Goal: Task Accomplishment & Management: Use online tool/utility

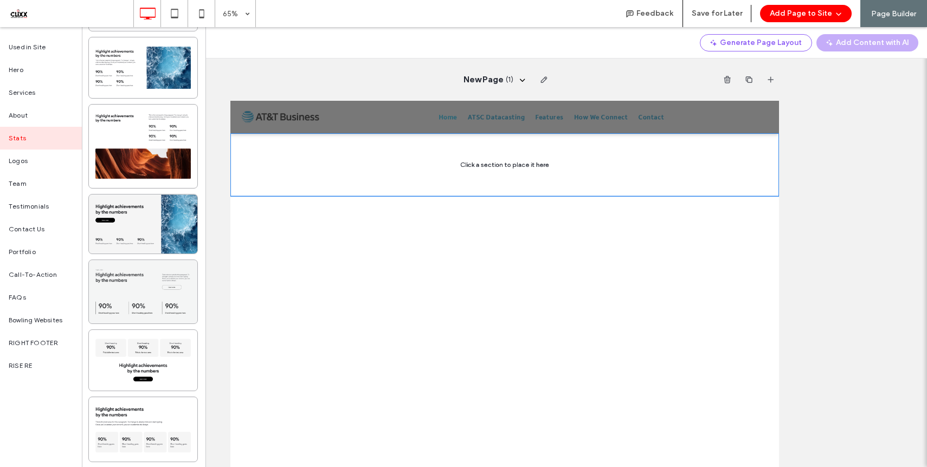
scroll to position [57, 0]
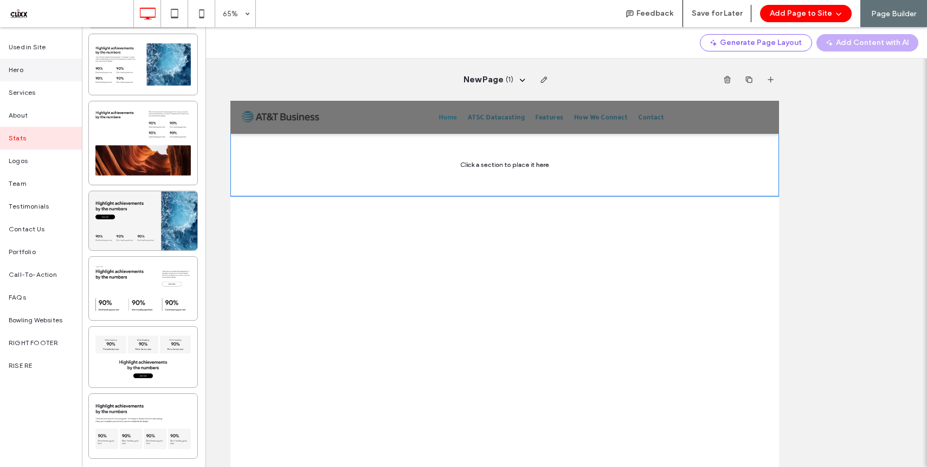
click at [27, 74] on div "Hero" at bounding box center [41, 70] width 82 height 23
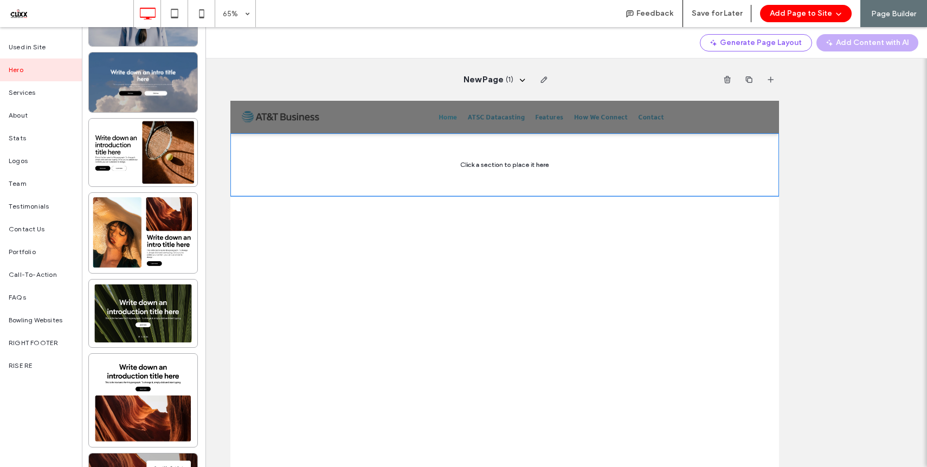
scroll to position [0, 0]
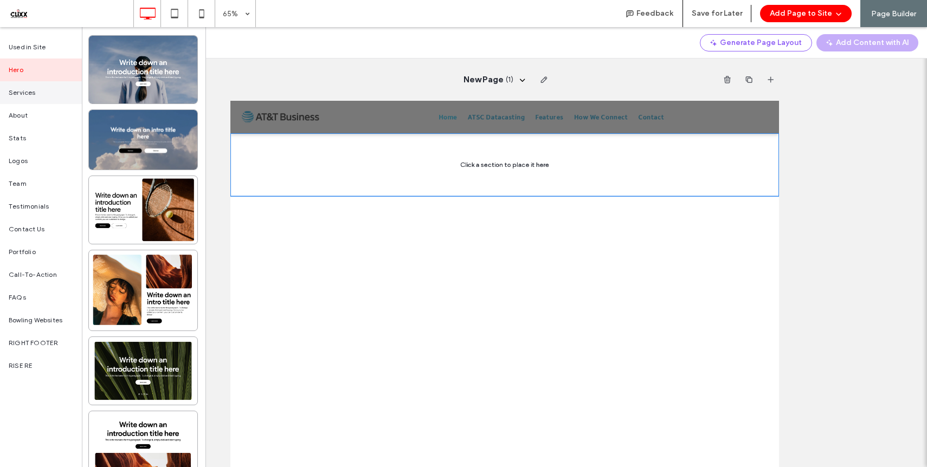
click at [25, 97] on span "Services" at bounding box center [22, 93] width 27 height 10
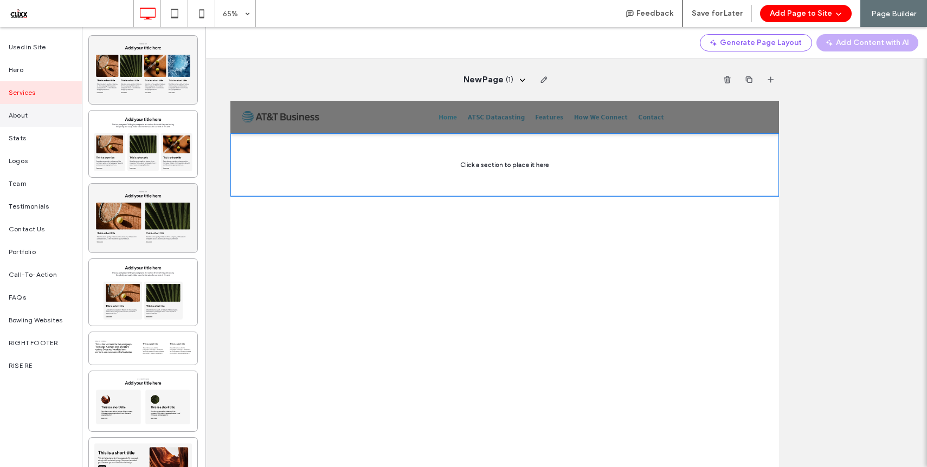
click at [24, 116] on span "About" at bounding box center [18, 116] width 19 height 10
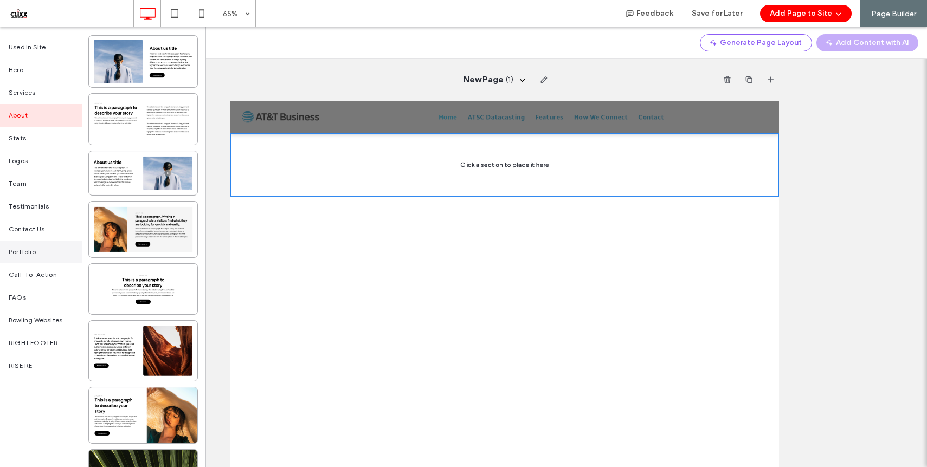
click at [28, 247] on div "Portfolio" at bounding box center [41, 252] width 82 height 23
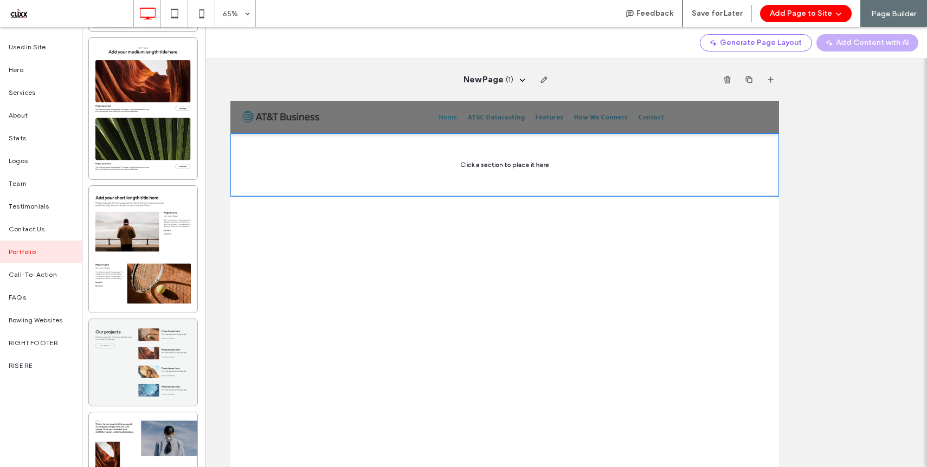
scroll to position [63, 0]
click at [124, 385] on div at bounding box center [143, 362] width 108 height 87
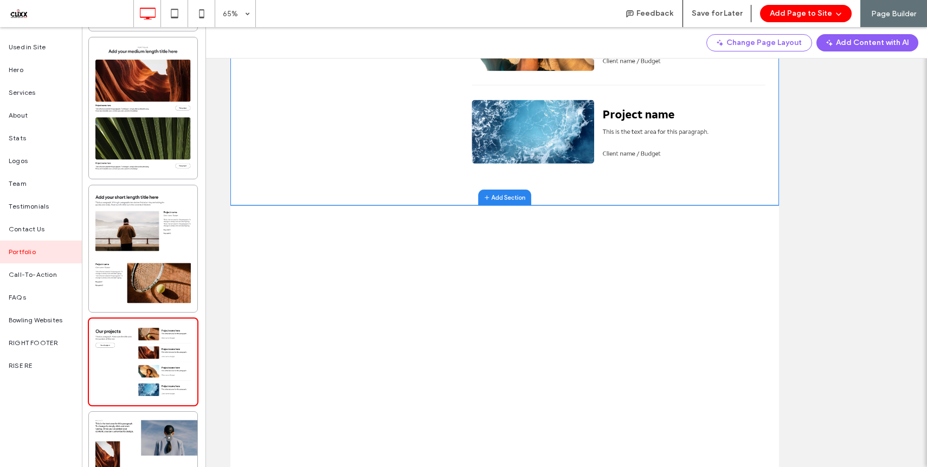
scroll to position [354, 0]
click at [660, 444] on span "Add Section" at bounding box center [658, 439] width 53 height 11
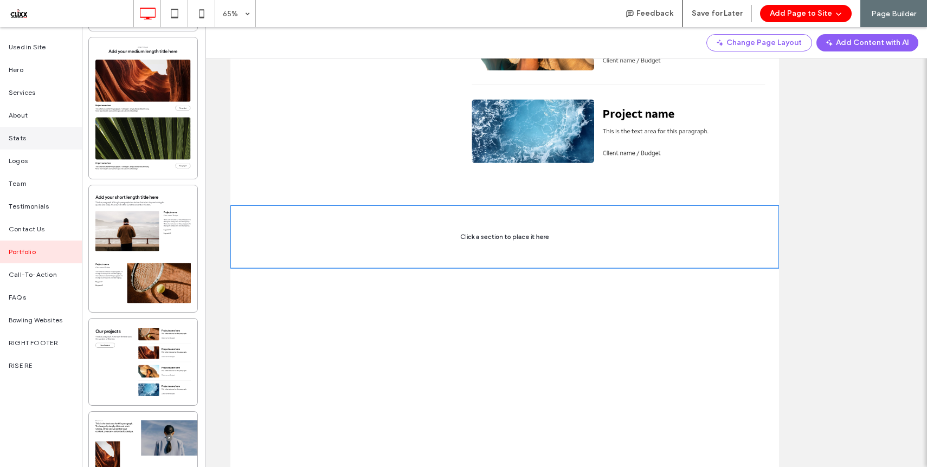
click at [21, 140] on span "Stats" at bounding box center [17, 138] width 17 height 10
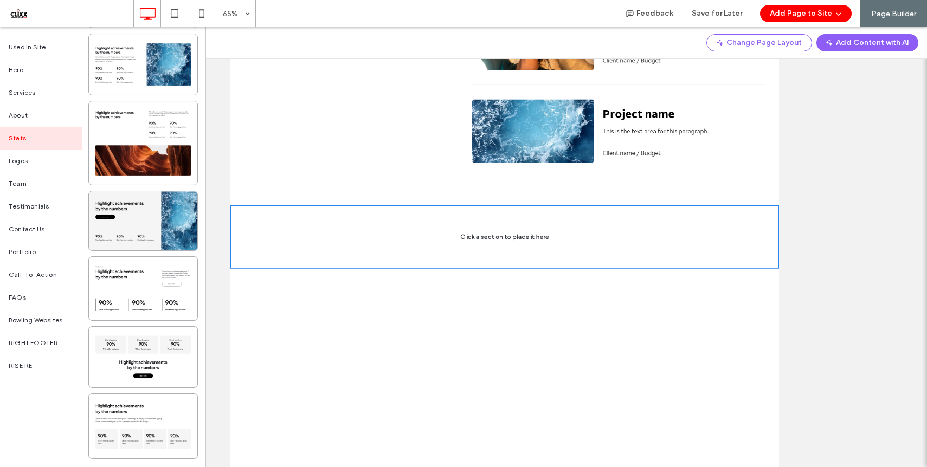
scroll to position [0, 0]
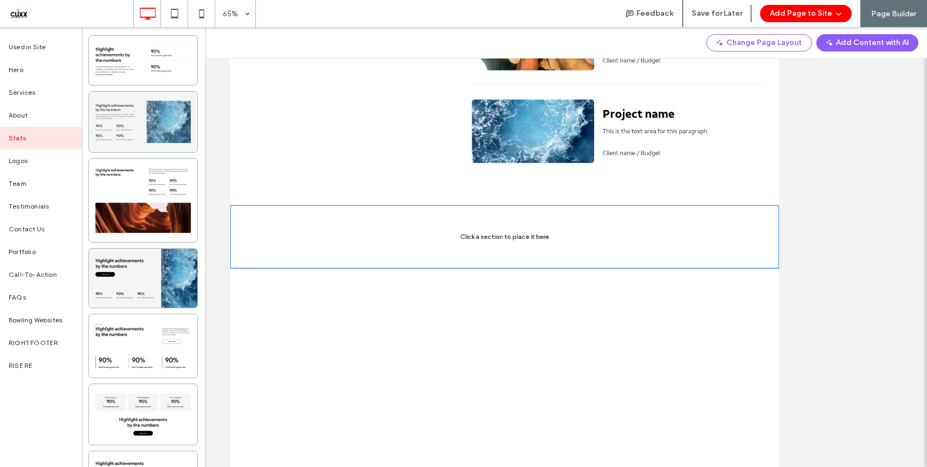
click at [146, 142] on div at bounding box center [143, 122] width 108 height 61
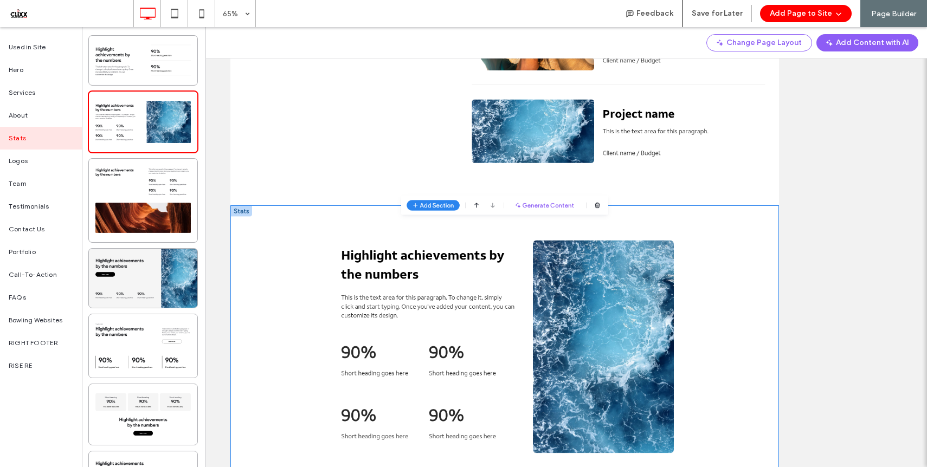
scroll to position [477, 0]
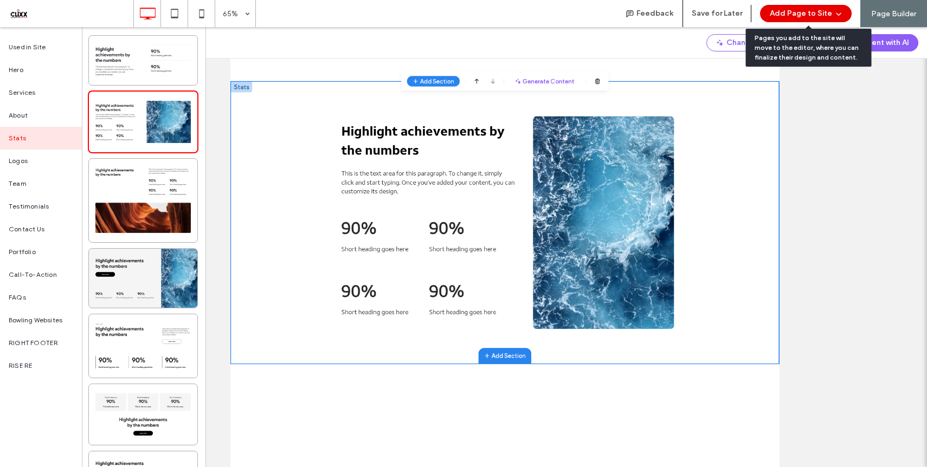
click at [803, 18] on button "Add Page to Site" at bounding box center [806, 13] width 92 height 17
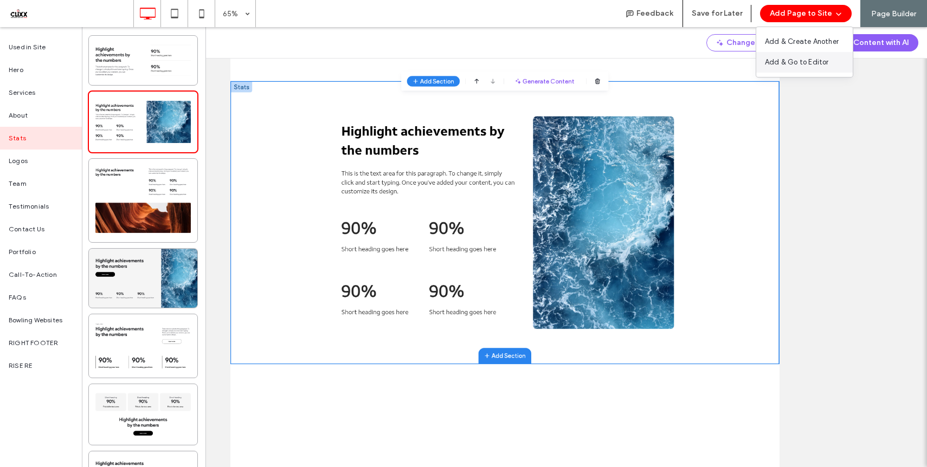
click at [797, 60] on span "Add & Go to Editor" at bounding box center [797, 62] width 64 height 11
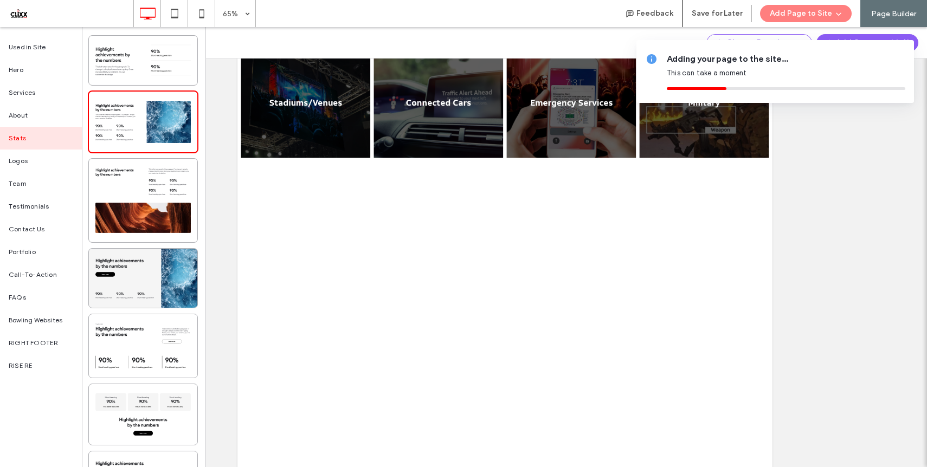
scroll to position [0, 0]
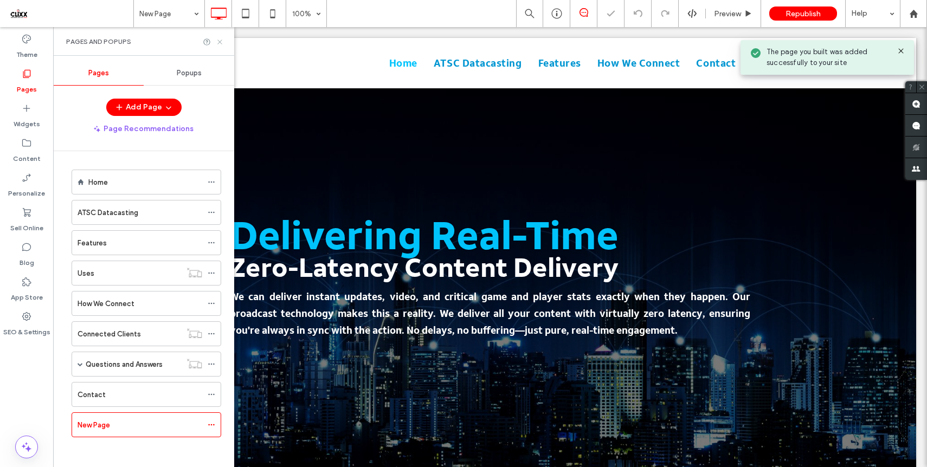
click at [221, 41] on icon at bounding box center [220, 42] width 8 height 8
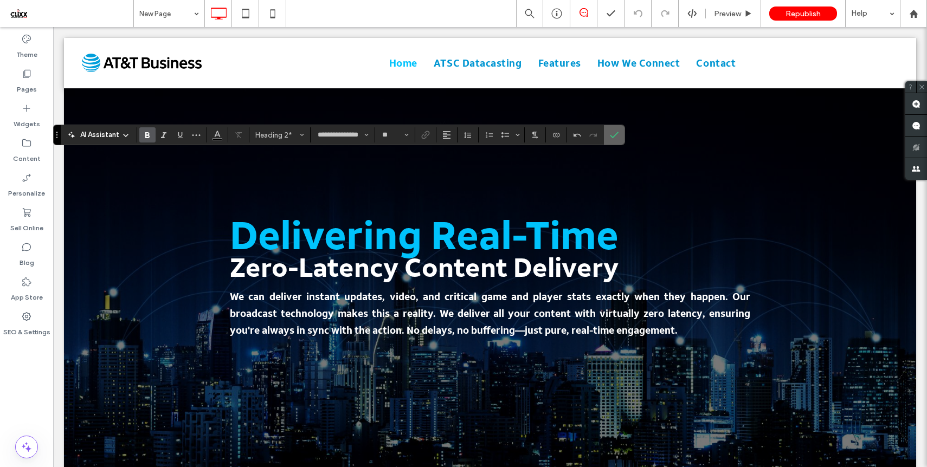
click at [623, 137] on section at bounding box center [614, 135] width 21 height 20
click at [615, 137] on icon "Confirm" at bounding box center [614, 135] width 9 height 9
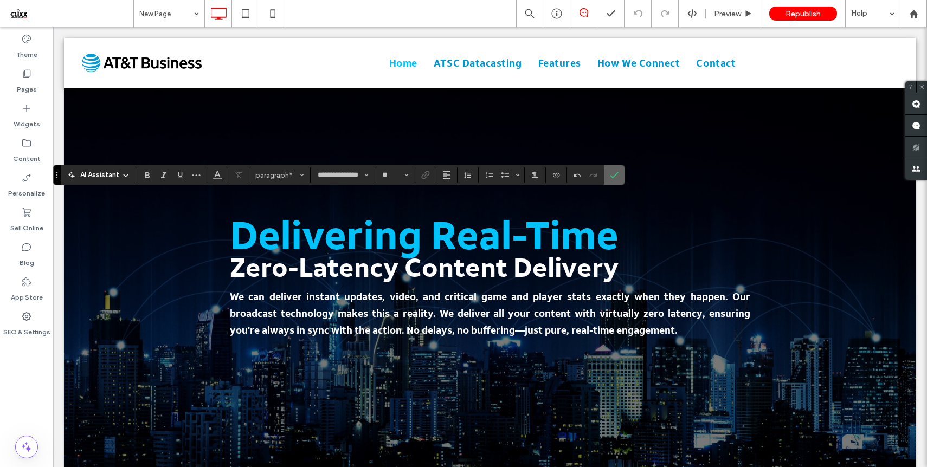
click at [614, 176] on use "Confirm" at bounding box center [615, 175] width 9 height 7
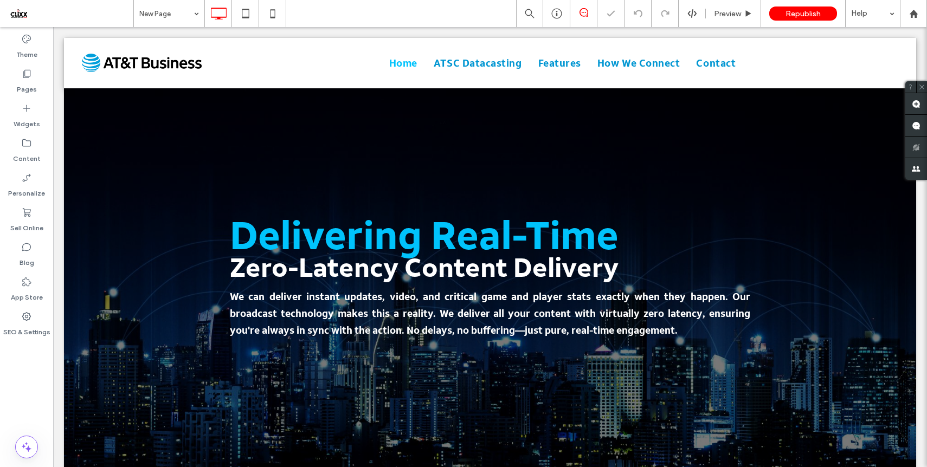
type input "**********"
type input "**"
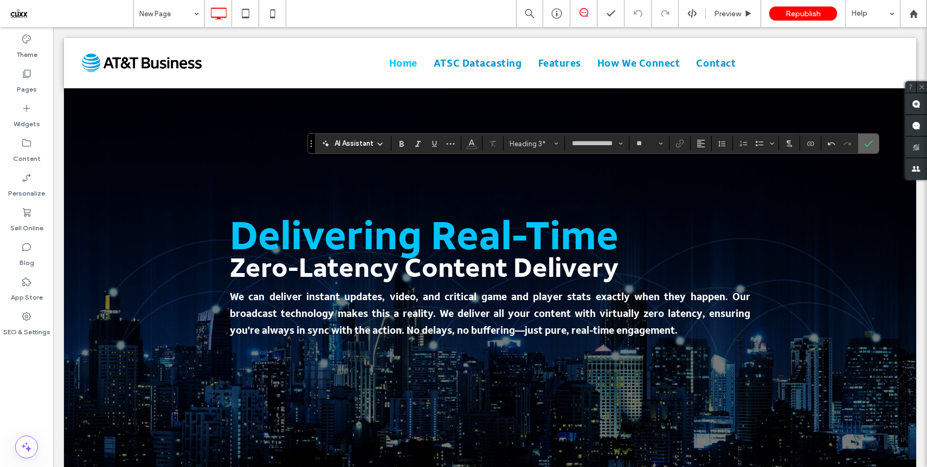
click at [867, 139] on icon "Confirm" at bounding box center [868, 143] width 9 height 9
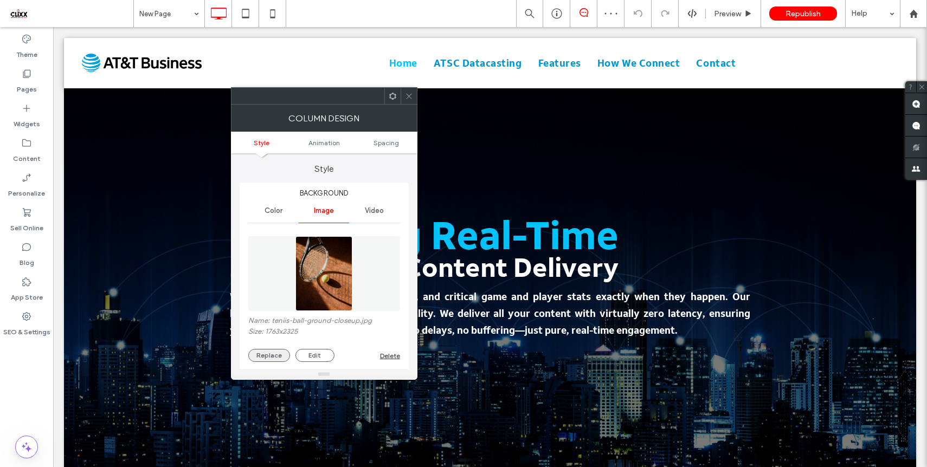
click at [262, 356] on button "Replace" at bounding box center [269, 355] width 42 height 13
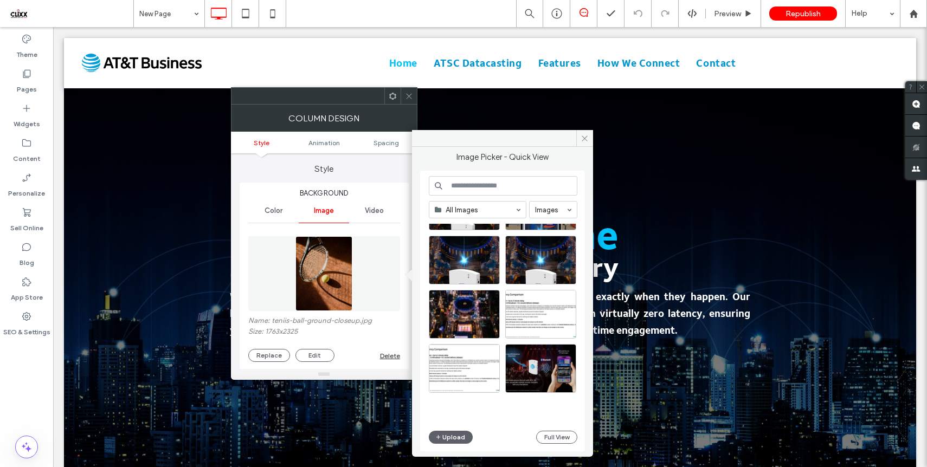
scroll to position [450, 0]
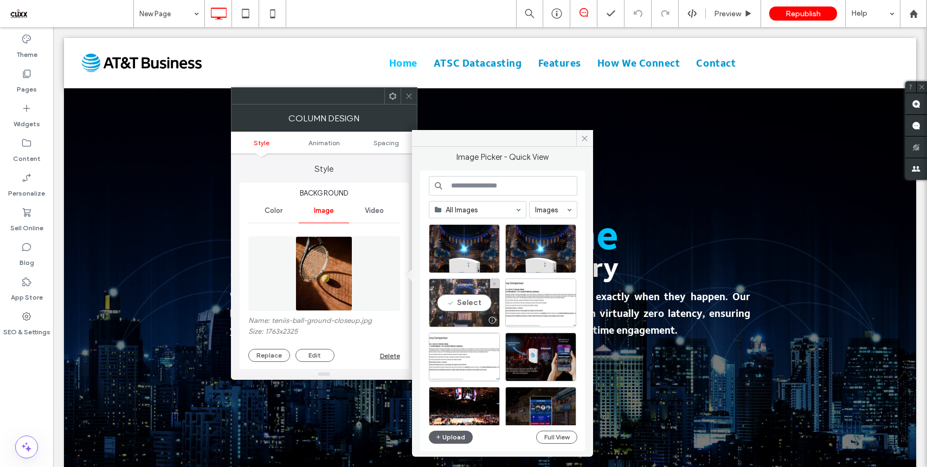
click at [460, 302] on div "Select" at bounding box center [464, 303] width 71 height 49
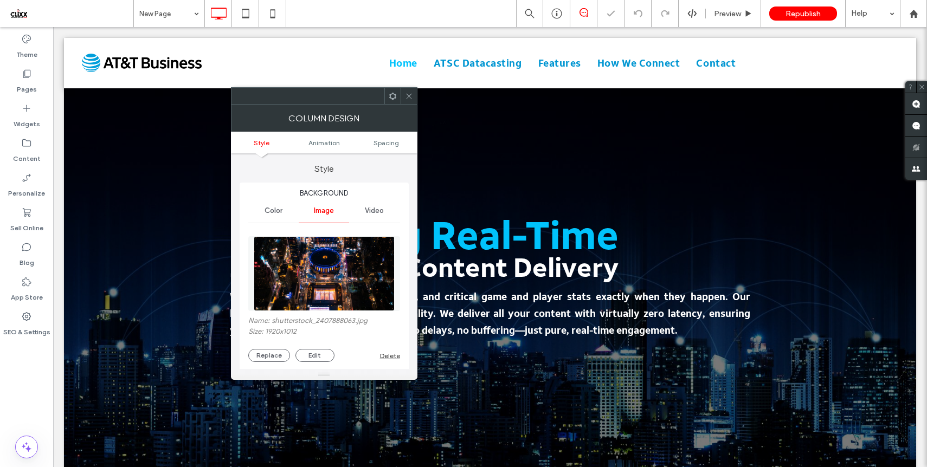
click at [407, 94] on icon at bounding box center [409, 96] width 8 height 8
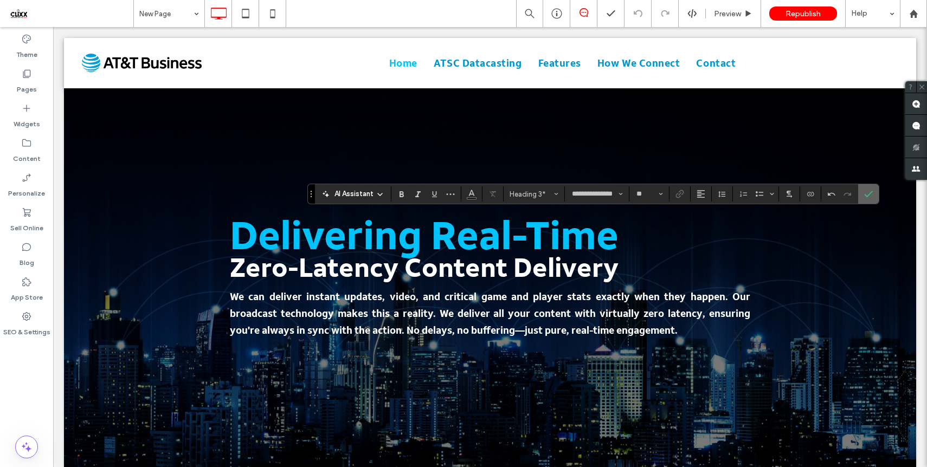
click at [878, 189] on section at bounding box center [869, 194] width 21 height 20
click at [868, 195] on icon "Confirm" at bounding box center [868, 194] width 9 height 9
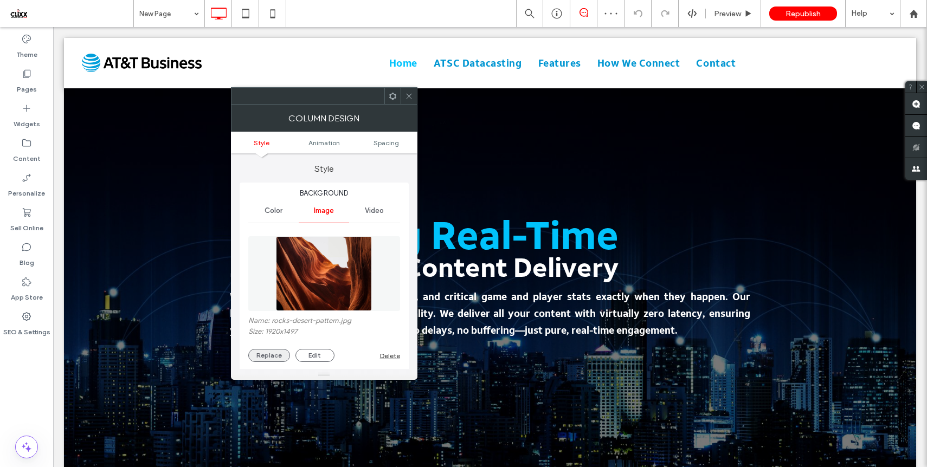
click at [261, 356] on button "Replace" at bounding box center [269, 355] width 42 height 13
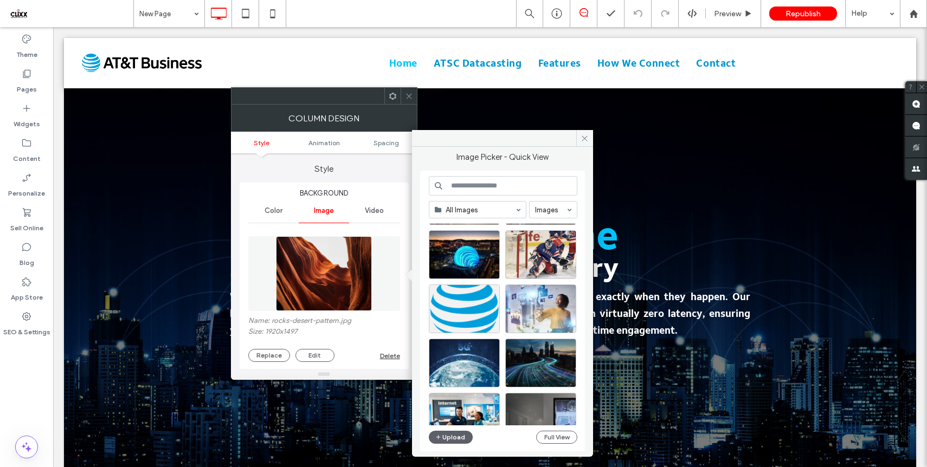
scroll to position [724, 0]
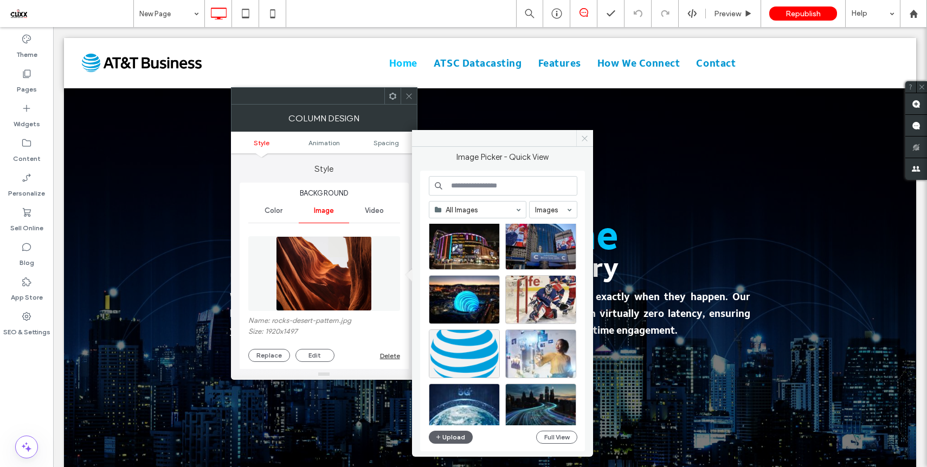
click at [586, 139] on icon at bounding box center [585, 138] width 8 height 8
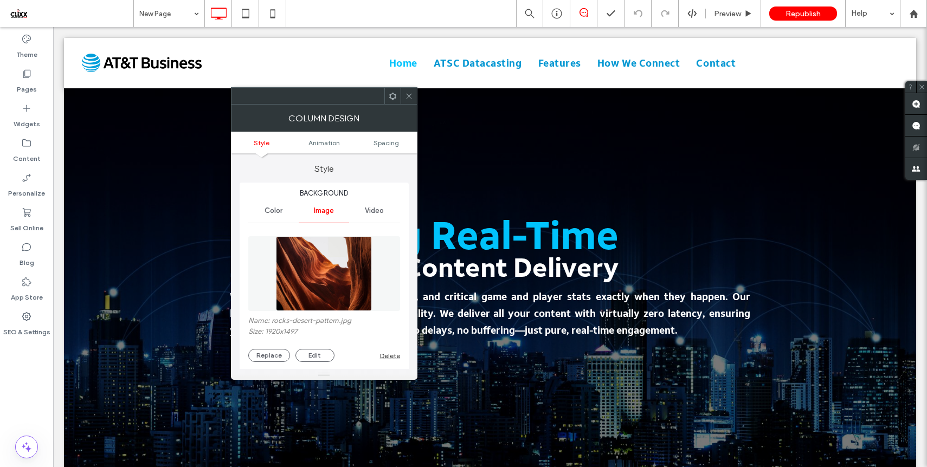
click at [406, 93] on use at bounding box center [408, 95] width 5 height 5
click at [268, 356] on button "Replace" at bounding box center [269, 355] width 42 height 13
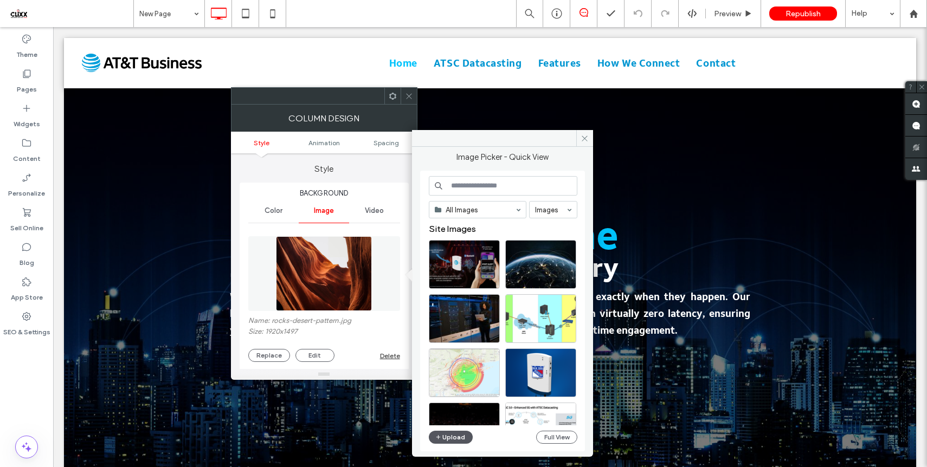
click at [453, 437] on button "Upload" at bounding box center [451, 437] width 44 height 13
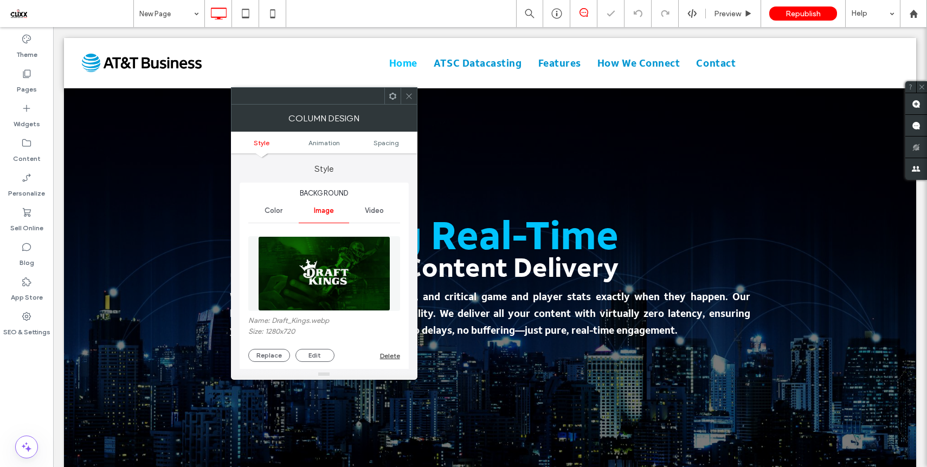
click at [410, 98] on icon at bounding box center [409, 96] width 8 height 8
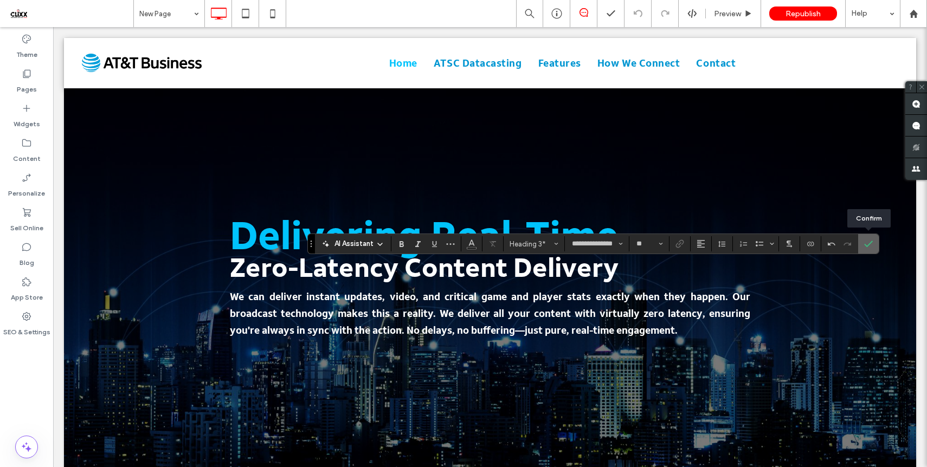
click at [868, 243] on icon "Confirm" at bounding box center [868, 244] width 9 height 9
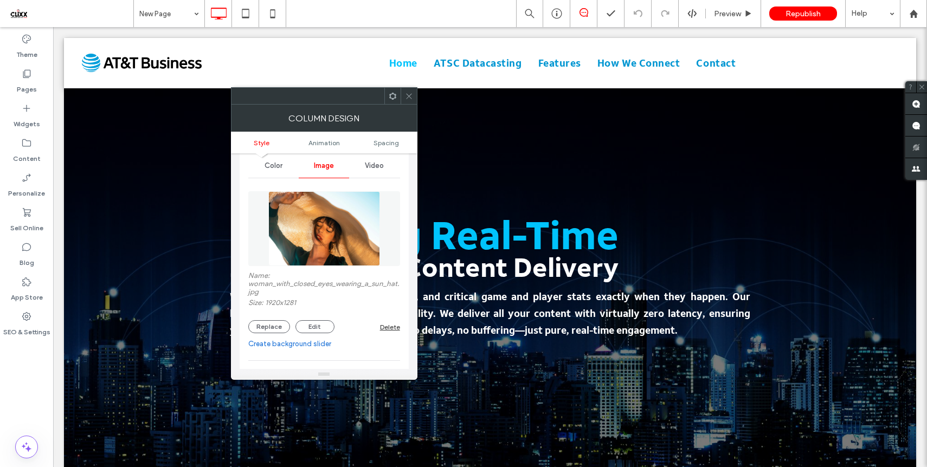
scroll to position [49, 0]
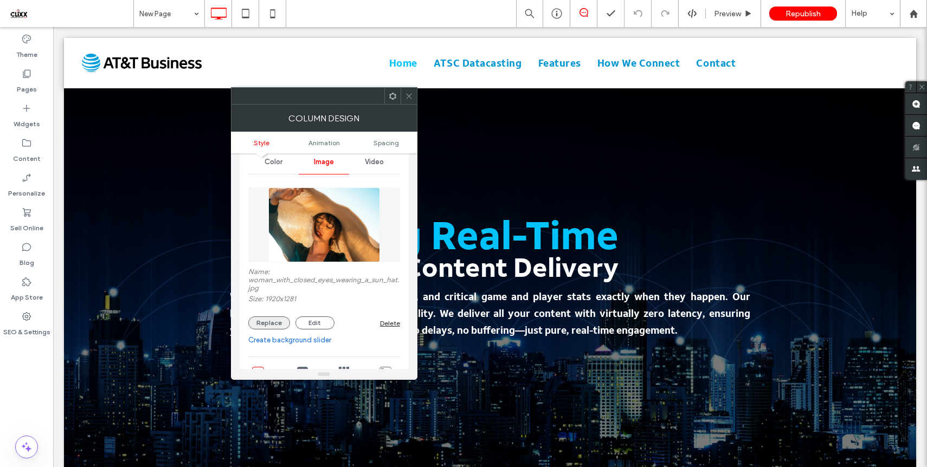
click at [276, 324] on button "Replace" at bounding box center [269, 323] width 42 height 13
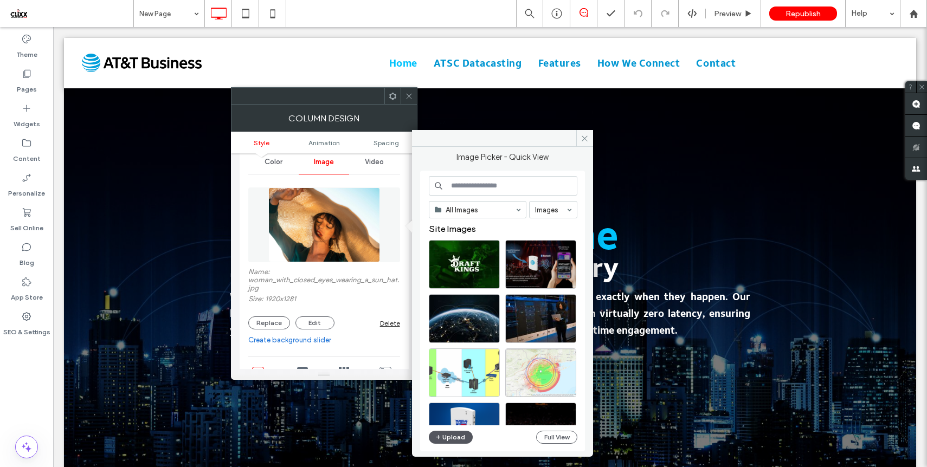
click at [452, 439] on button "Upload" at bounding box center [451, 437] width 44 height 13
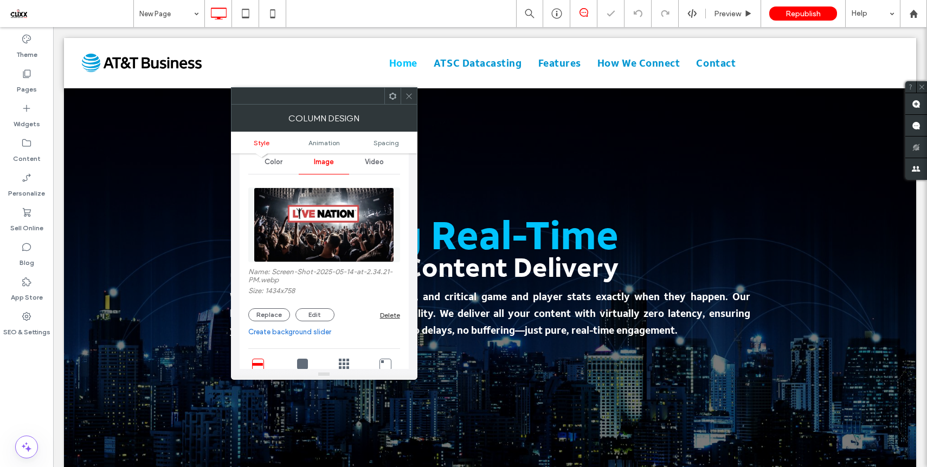
click at [409, 97] on icon at bounding box center [409, 96] width 8 height 8
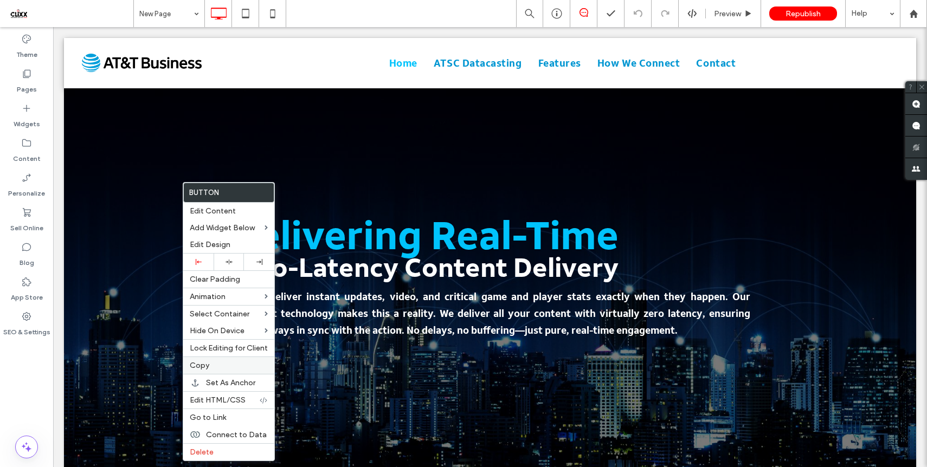
click at [213, 366] on label "Copy" at bounding box center [229, 365] width 78 height 9
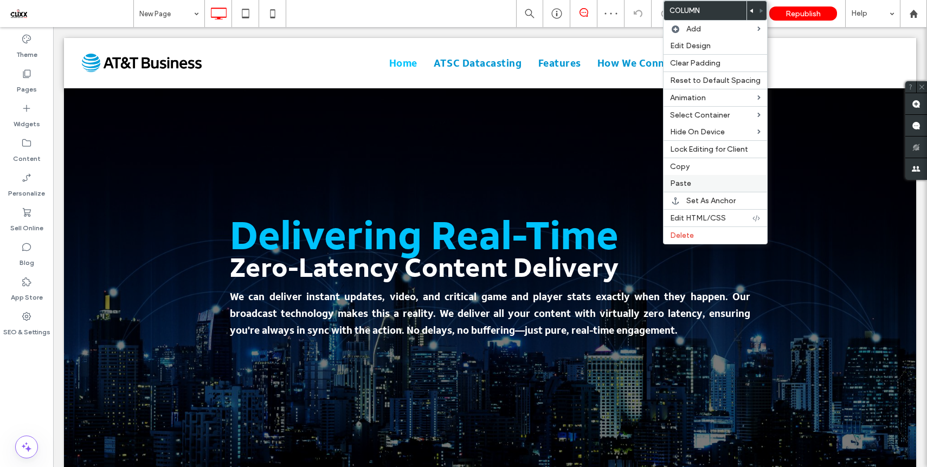
click at [684, 178] on div "Paste" at bounding box center [716, 183] width 104 height 17
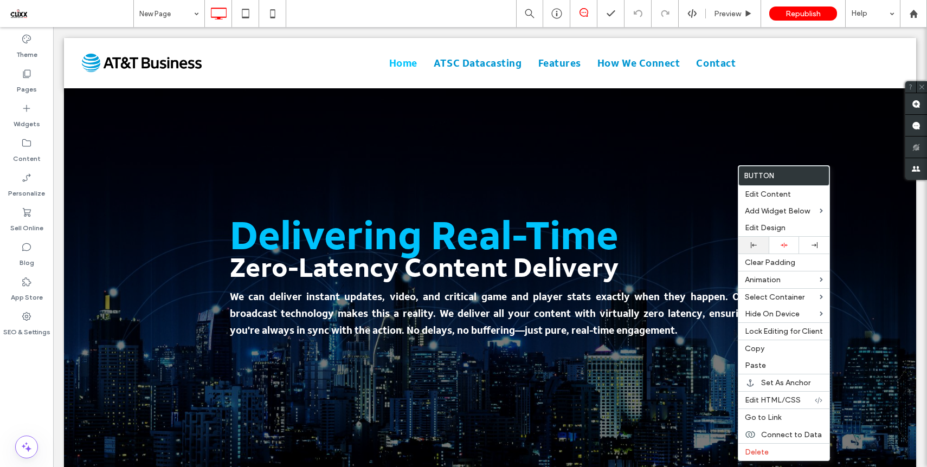
click at [759, 247] on div at bounding box center [754, 245] width 20 height 6
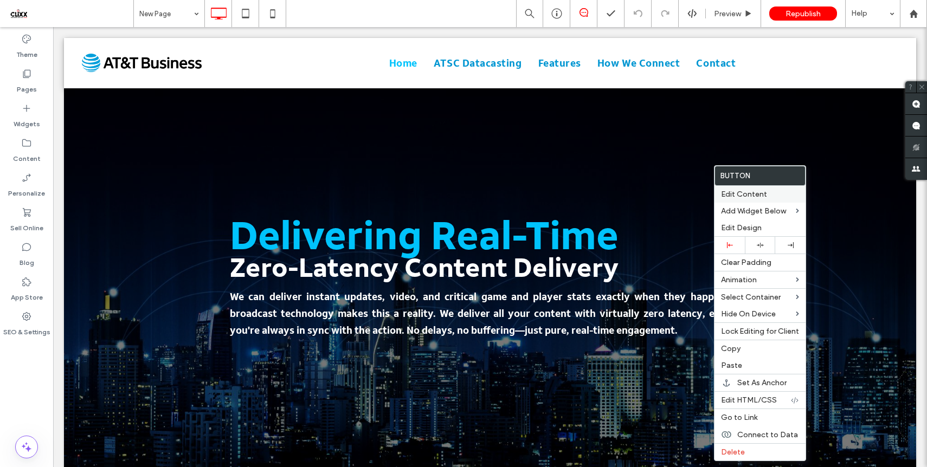
click at [754, 194] on span "Edit Content" at bounding box center [744, 194] width 46 height 9
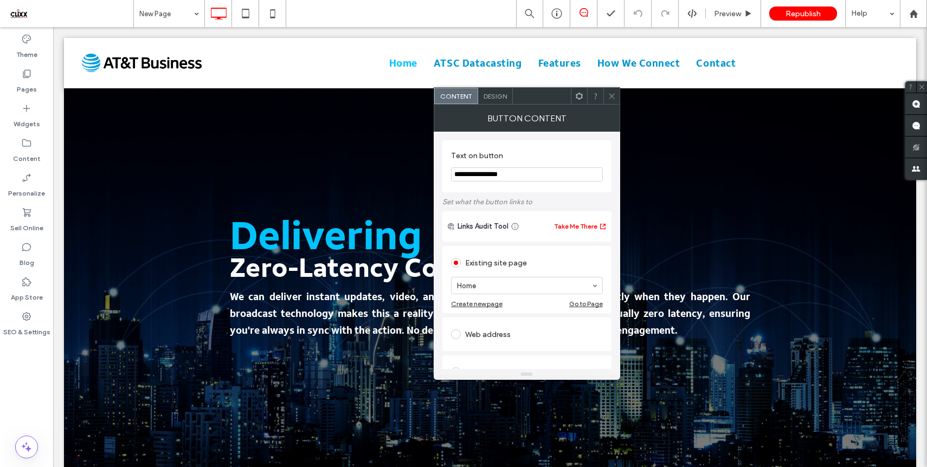
click at [496, 175] on input "**********" at bounding box center [527, 175] width 152 height 14
click at [475, 176] on input "**********" at bounding box center [527, 175] width 152 height 14
click at [479, 176] on input "**********" at bounding box center [527, 175] width 152 height 14
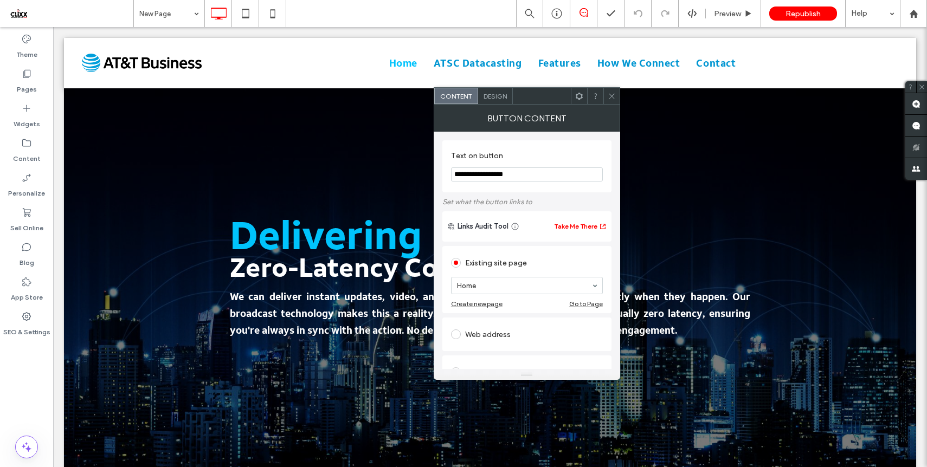
click at [479, 176] on input "**********" at bounding box center [527, 175] width 152 height 14
type input "**********"
click at [611, 96] on icon at bounding box center [612, 96] width 8 height 8
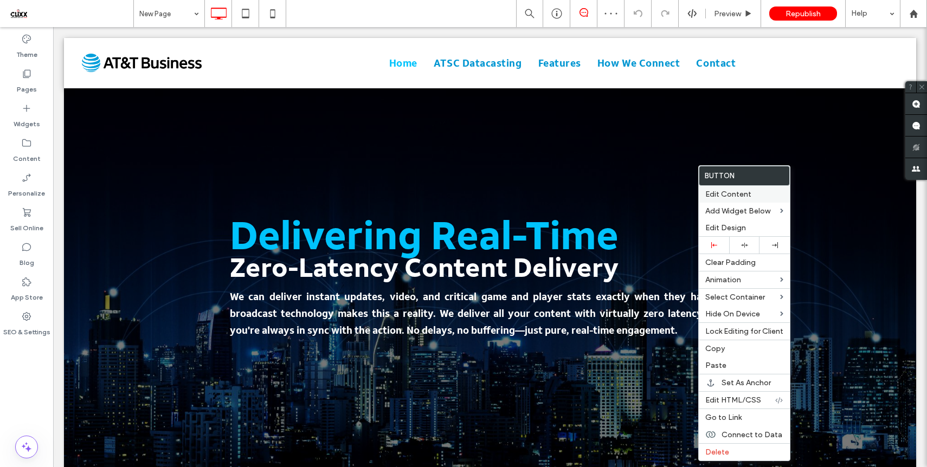
click at [732, 198] on span "Edit Content" at bounding box center [729, 194] width 46 height 9
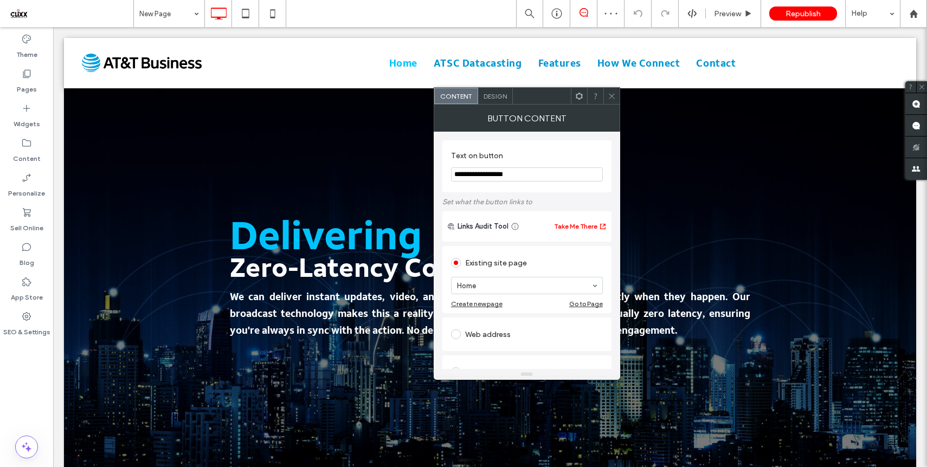
click at [501, 173] on input "**********" at bounding box center [527, 175] width 152 height 14
type input "**********"
click at [612, 96] on icon at bounding box center [612, 96] width 8 height 8
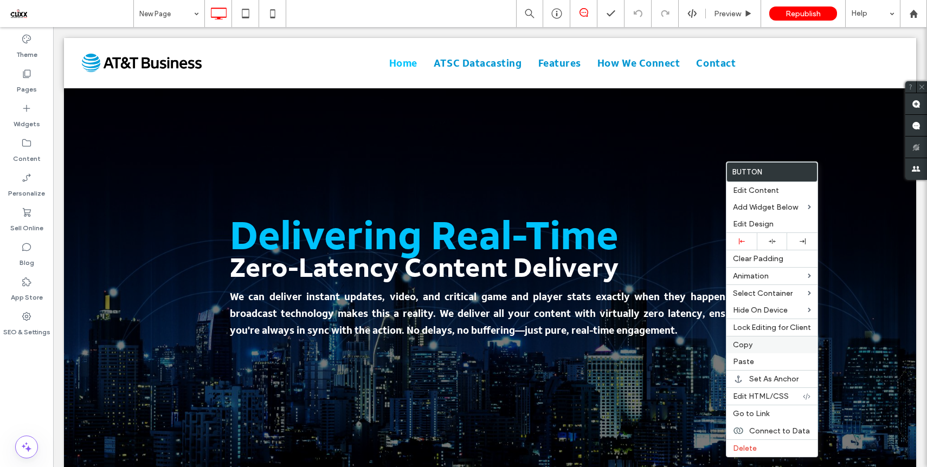
click at [752, 348] on span "Copy" at bounding box center [743, 345] width 20 height 9
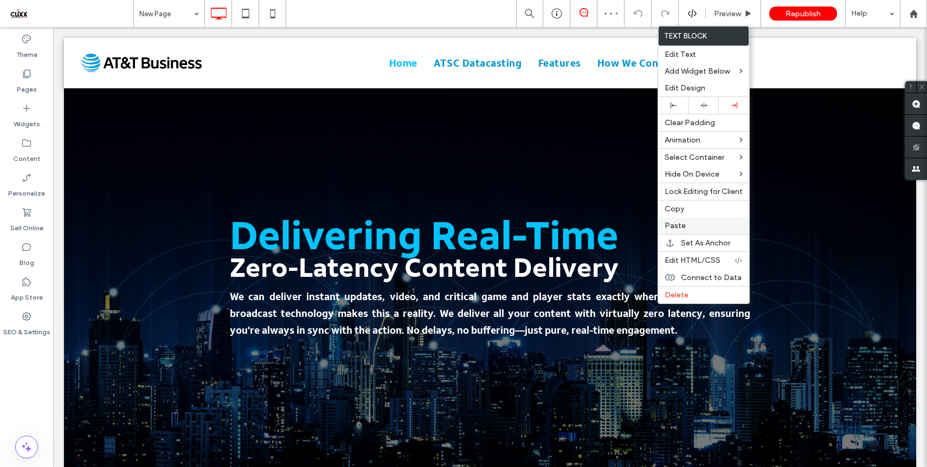
click at [685, 228] on label "Paste" at bounding box center [704, 225] width 78 height 9
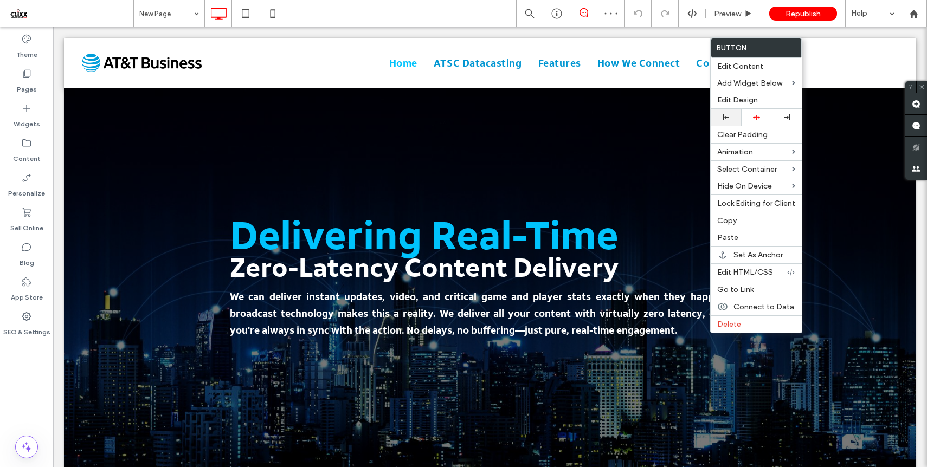
click at [726, 122] on div at bounding box center [726, 117] width 30 height 17
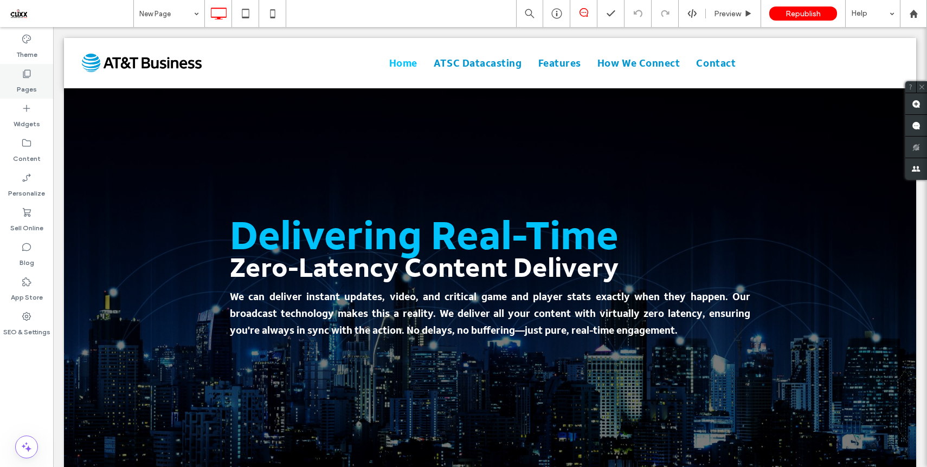
click at [25, 78] on icon at bounding box center [26, 73] width 11 height 11
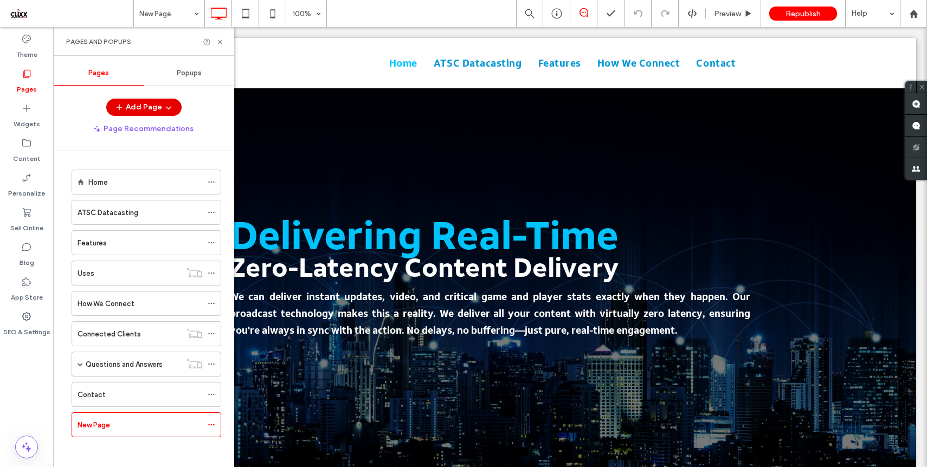
click at [138, 104] on button "Add Page" at bounding box center [143, 107] width 75 height 17
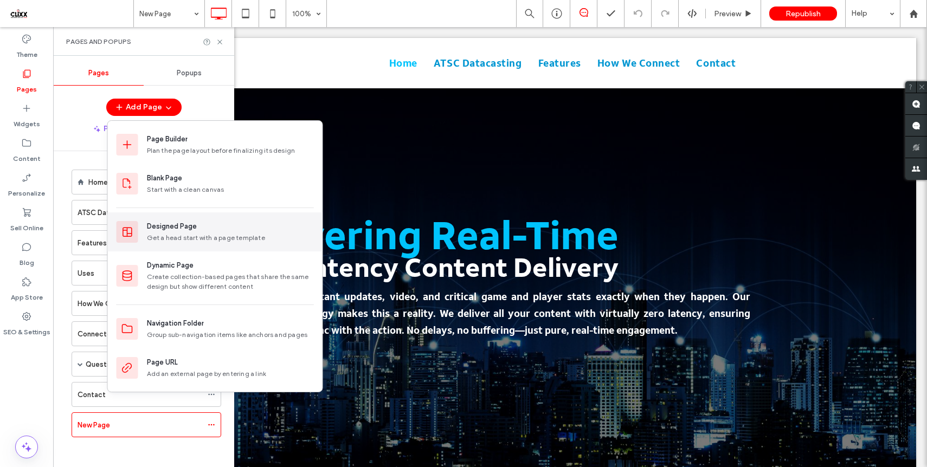
click at [163, 227] on div "Designed Page" at bounding box center [172, 226] width 50 height 11
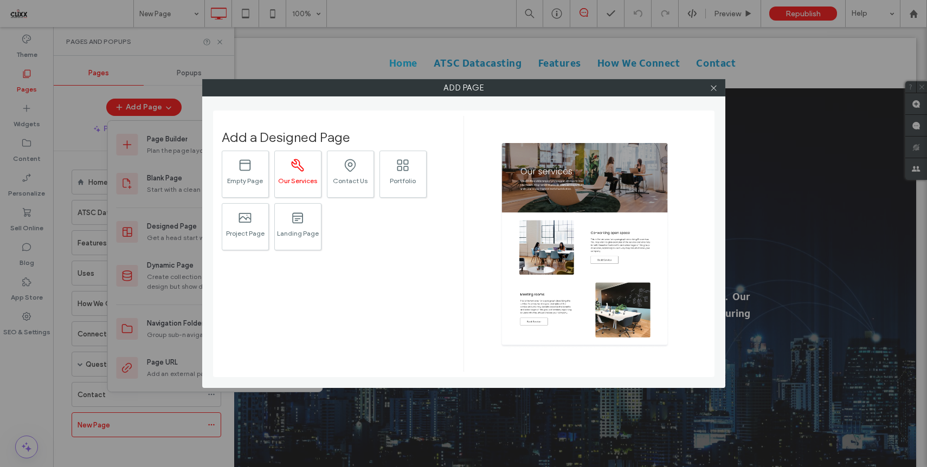
click at [311, 178] on div "Our Services" at bounding box center [298, 180] width 46 height 7
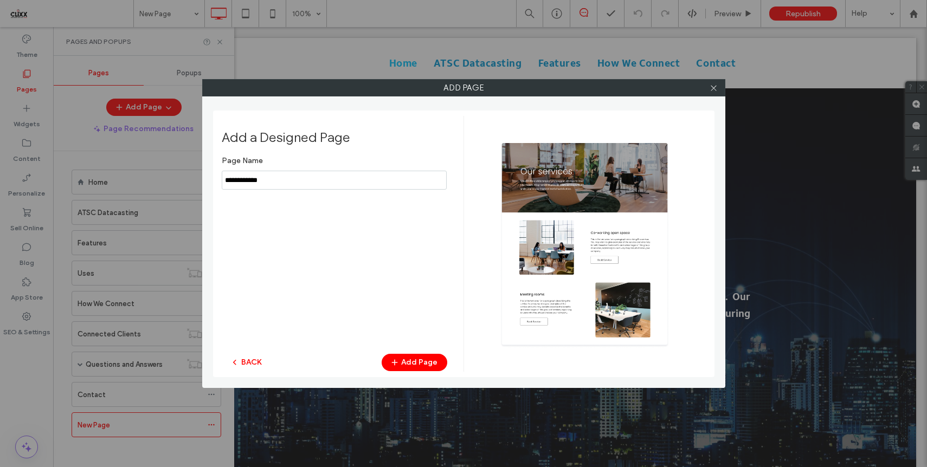
click at [311, 178] on input "notEmpty" at bounding box center [334, 180] width 225 height 19
click at [239, 180] on input "notEmpty" at bounding box center [334, 180] width 225 height 19
click at [274, 181] on input "notEmpty" at bounding box center [334, 180] width 225 height 19
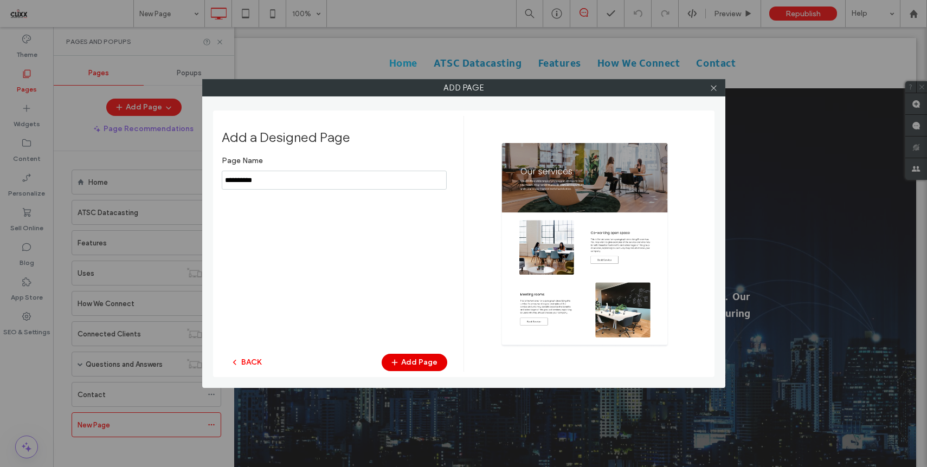
type input "**********"
click at [403, 362] on button "Add Page" at bounding box center [415, 362] width 66 height 17
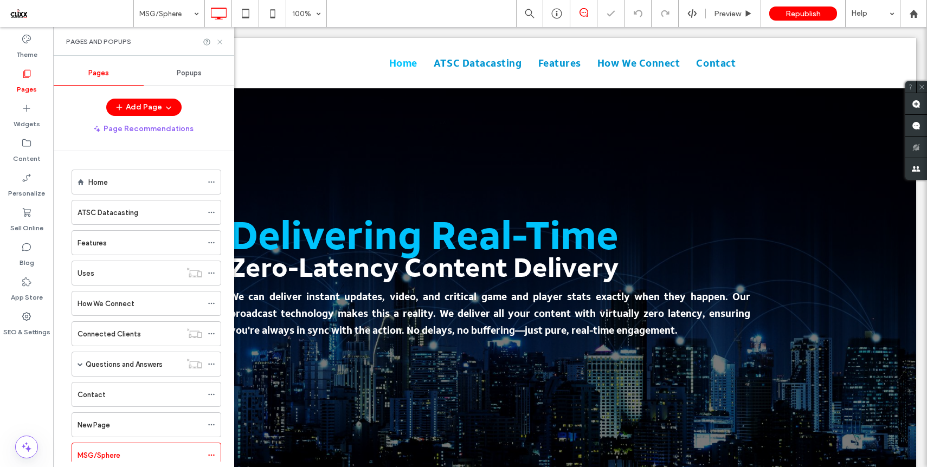
click at [219, 41] on use at bounding box center [219, 42] width 4 height 4
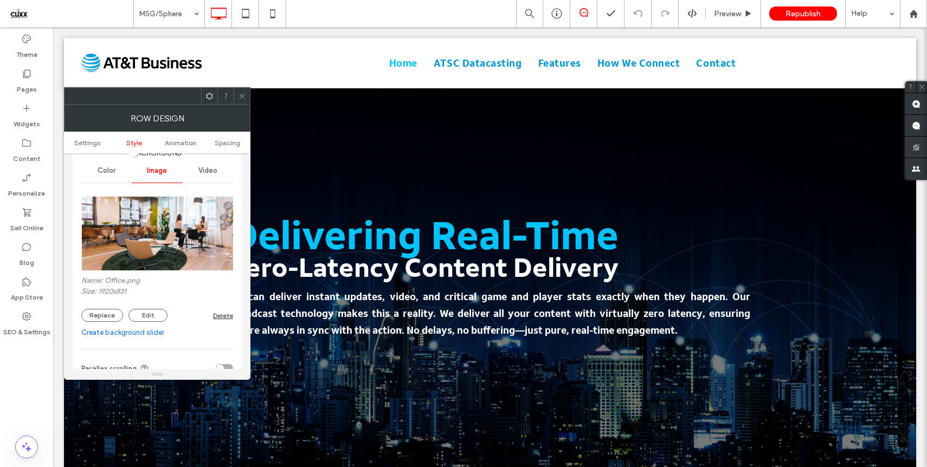
scroll to position [134, 0]
click at [106, 316] on button "Replace" at bounding box center [102, 314] width 42 height 13
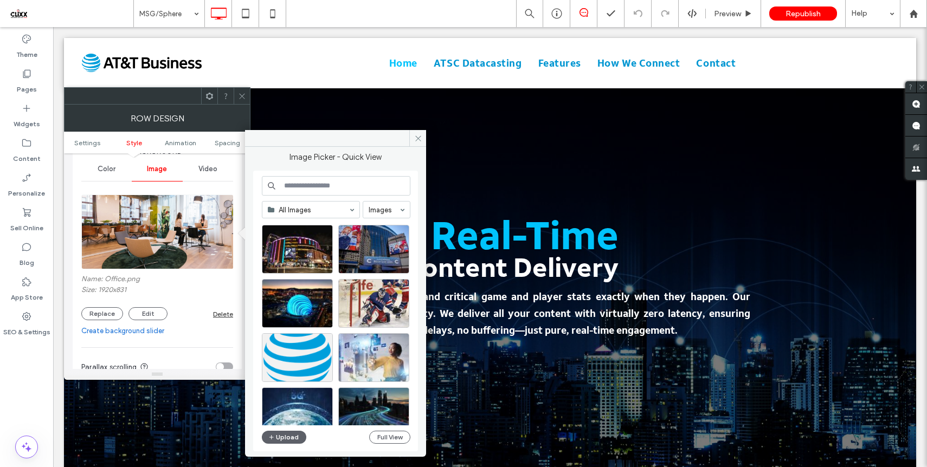
scroll to position [778, 0]
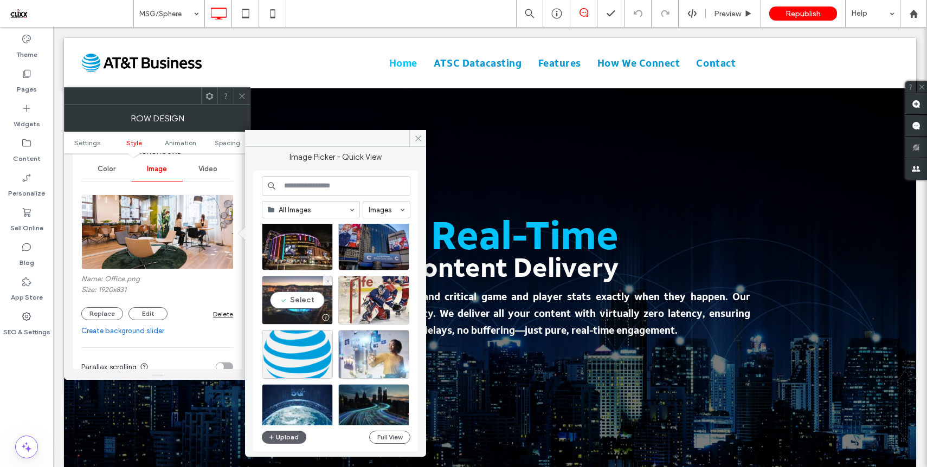
click at [297, 299] on div "Select" at bounding box center [297, 300] width 71 height 49
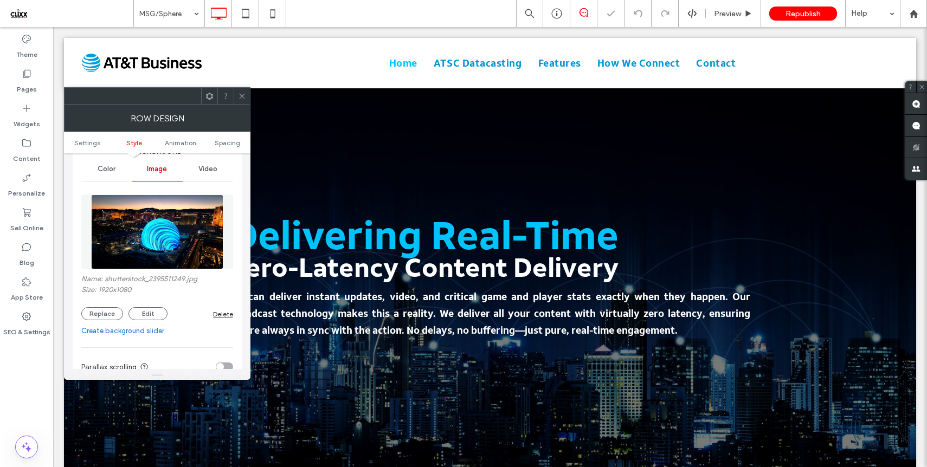
click at [239, 94] on icon at bounding box center [242, 96] width 8 height 8
